Goal: Navigation & Orientation: Find specific page/section

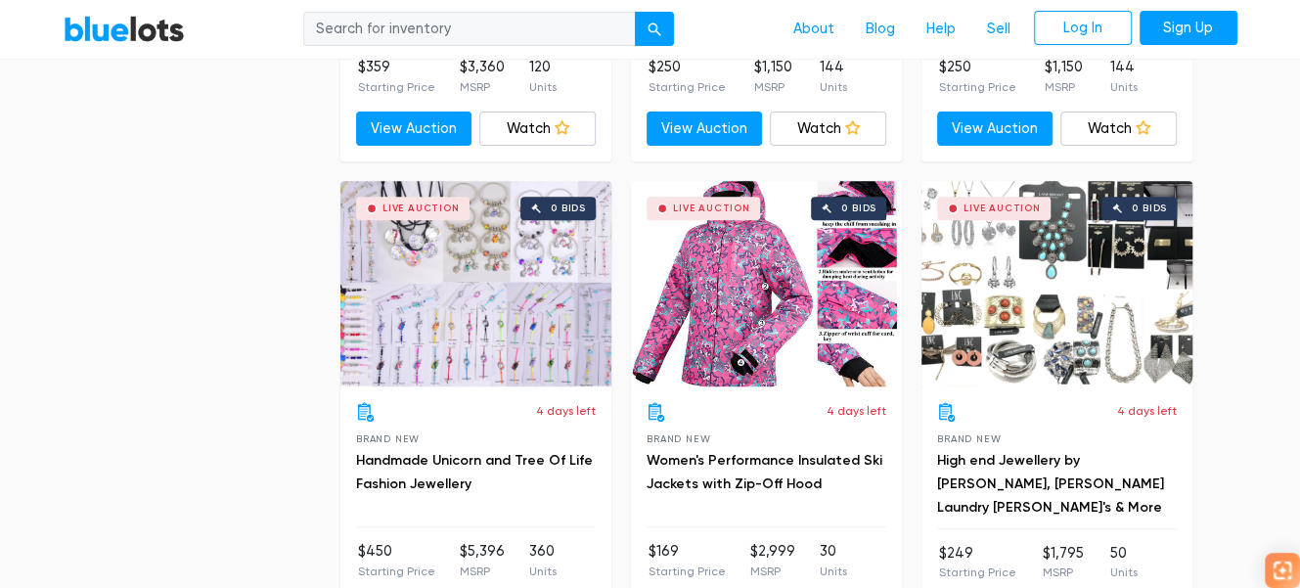
scroll to position [8608, 0]
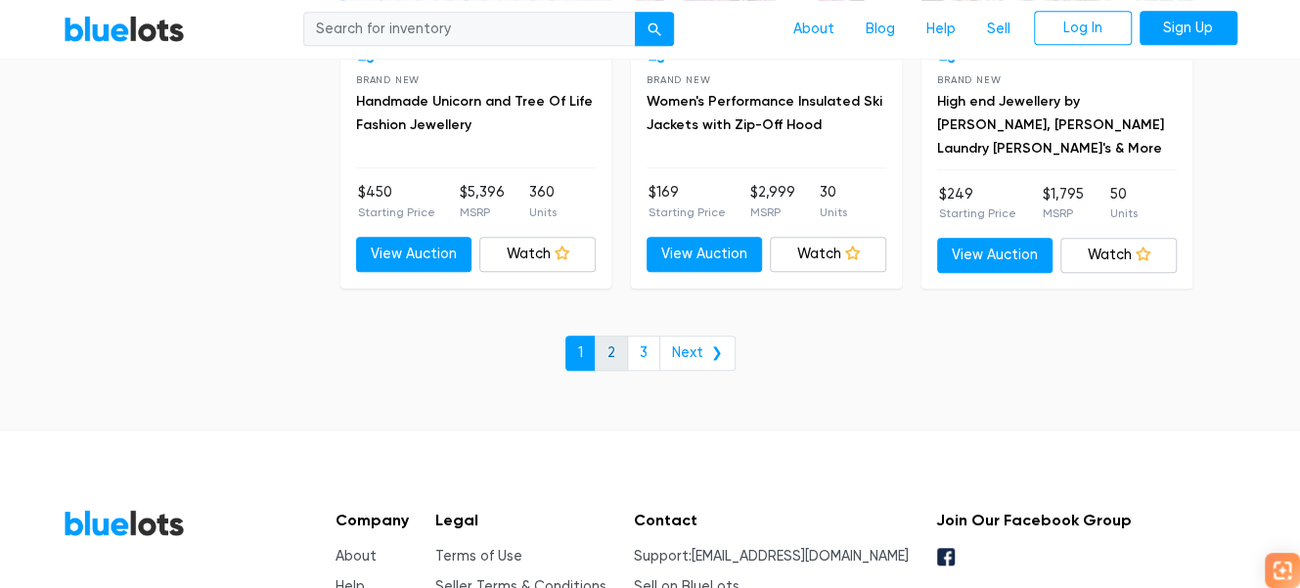
click at [613, 336] on link "2" at bounding box center [611, 353] width 33 height 35
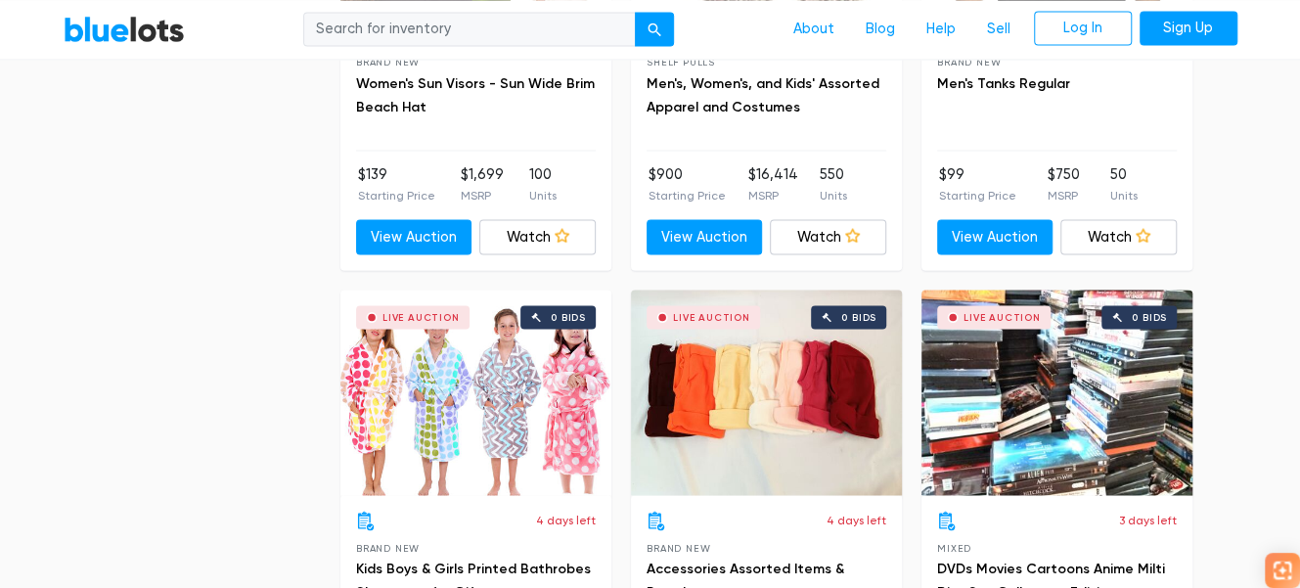
scroll to position [6097, 0]
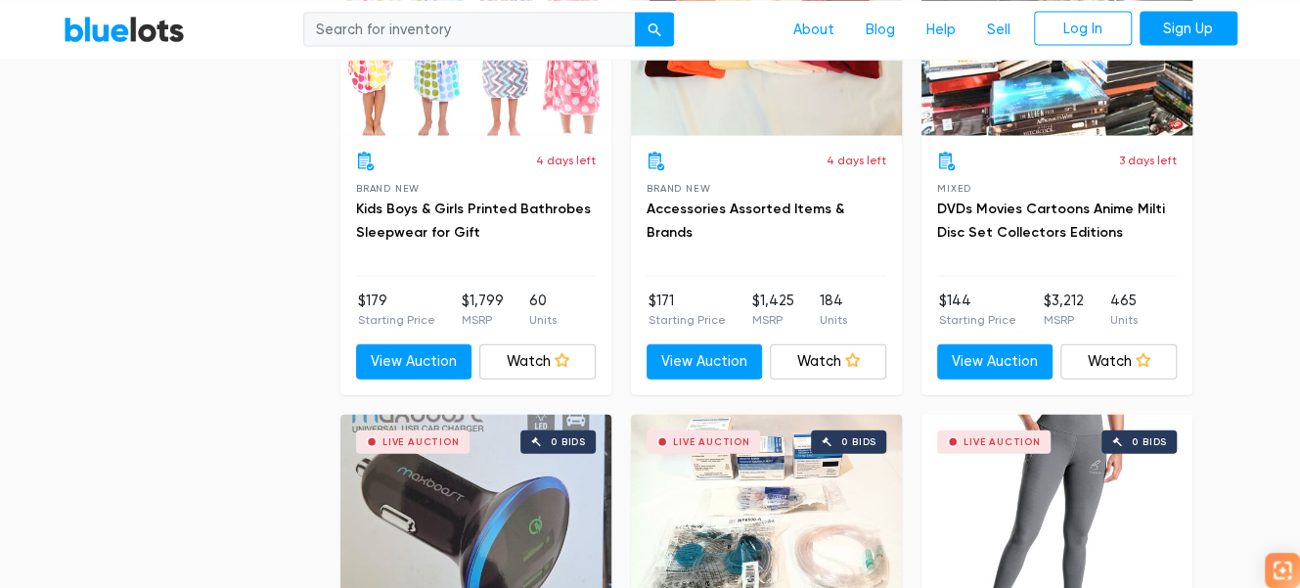
click at [1015, 207] on h3 "DVDs Movies Cartoons Anime Milti Disc Set Collectors Editions" at bounding box center [1057, 221] width 240 height 47
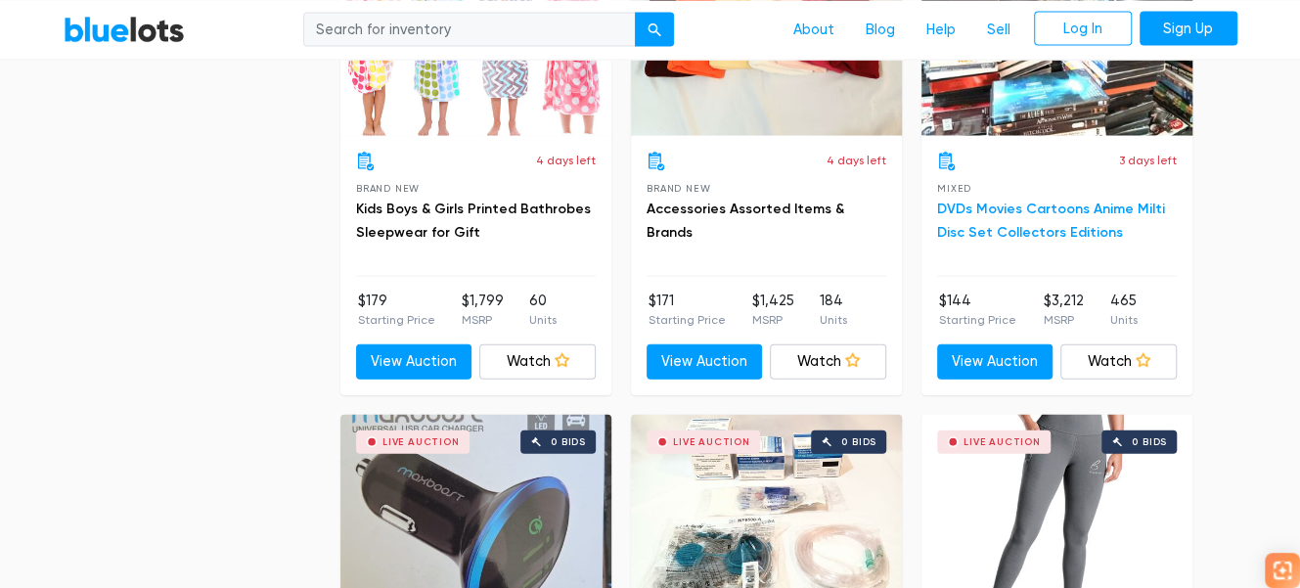
click at [1063, 202] on link "DVDs Movies Cartoons Anime Milti Disc Set Collectors Editions" at bounding box center [1051, 221] width 228 height 40
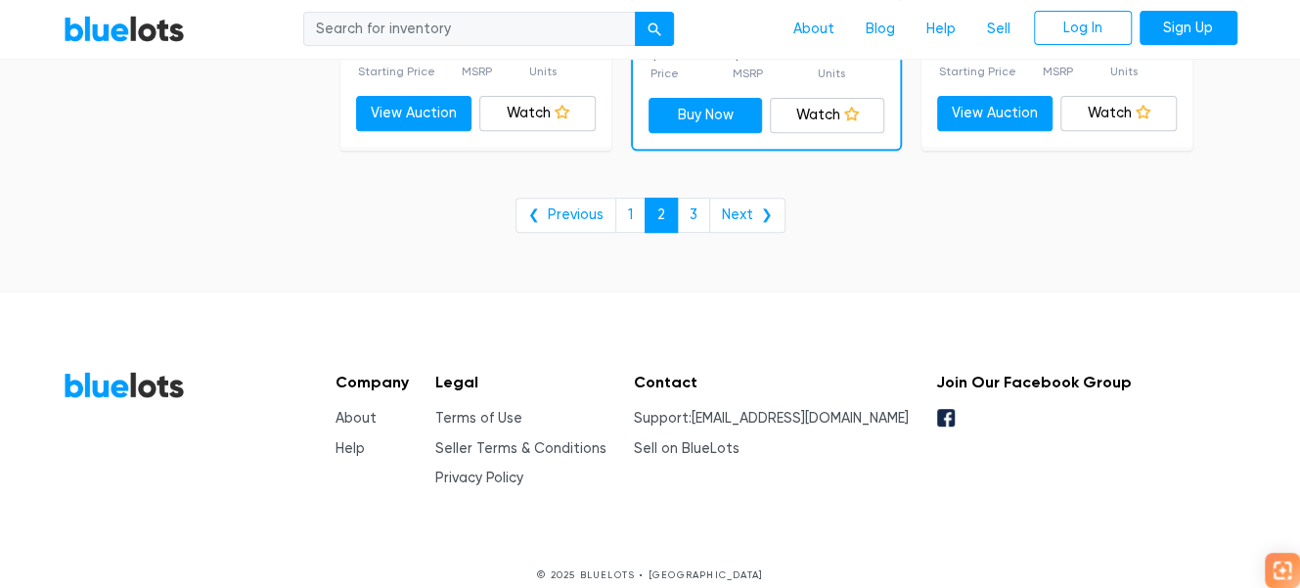
scroll to position [8286, 0]
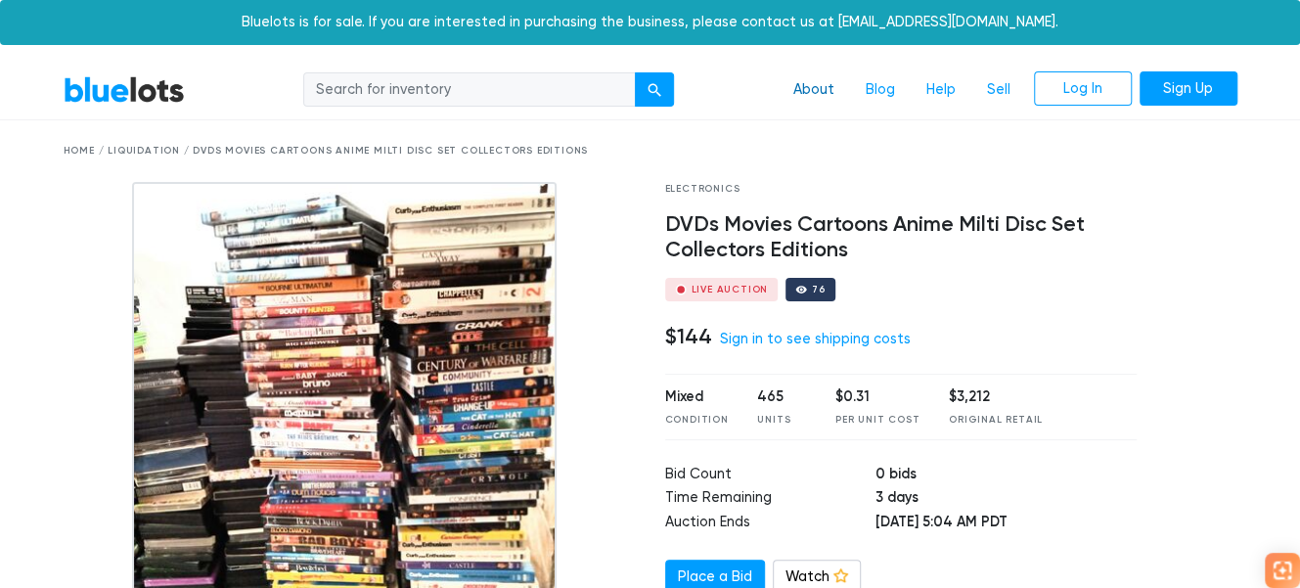
click at [818, 93] on link "About" at bounding box center [814, 89] width 72 height 37
